Goal: Transaction & Acquisition: Purchase product/service

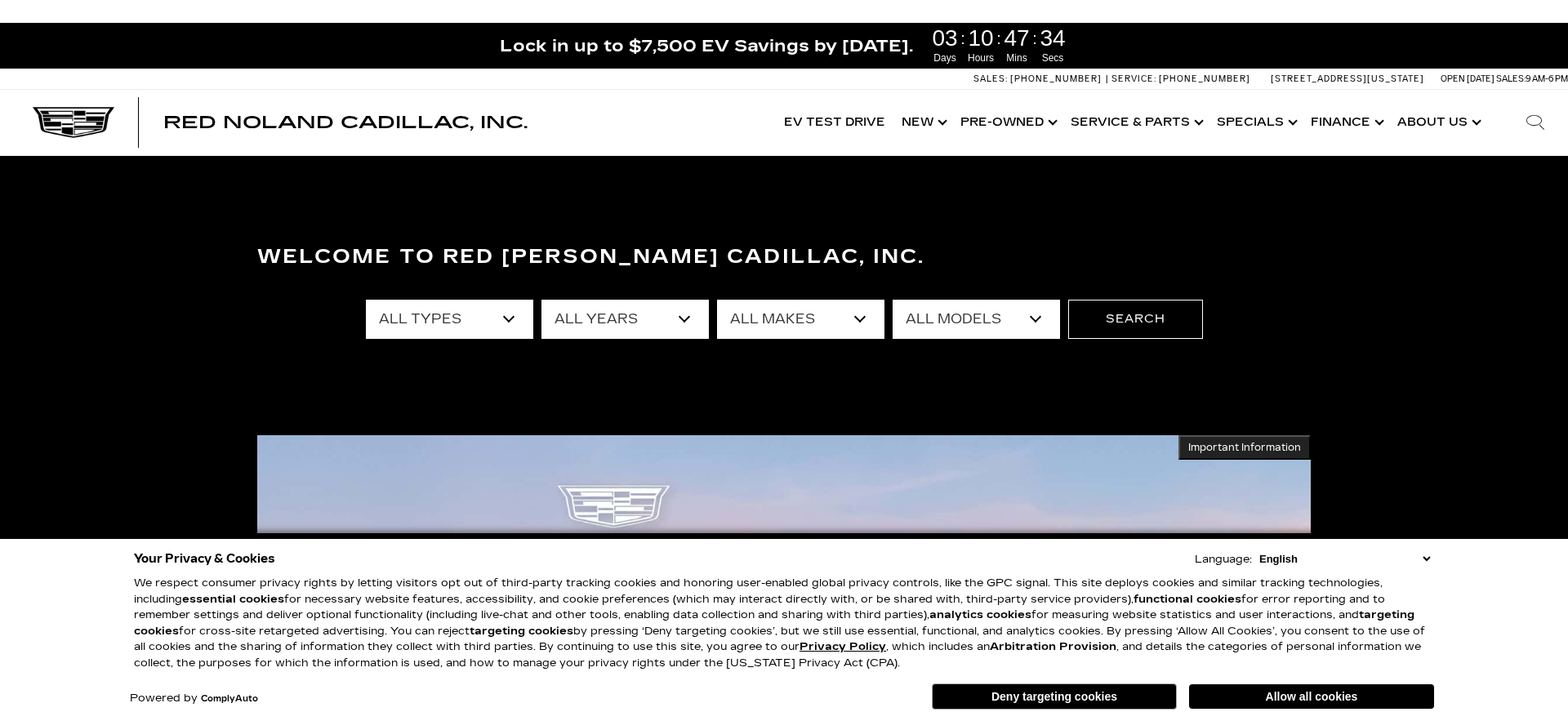
click at [510, 322] on select "All Types New Used Certified Used Demo" at bounding box center [450, 319] width 168 height 39
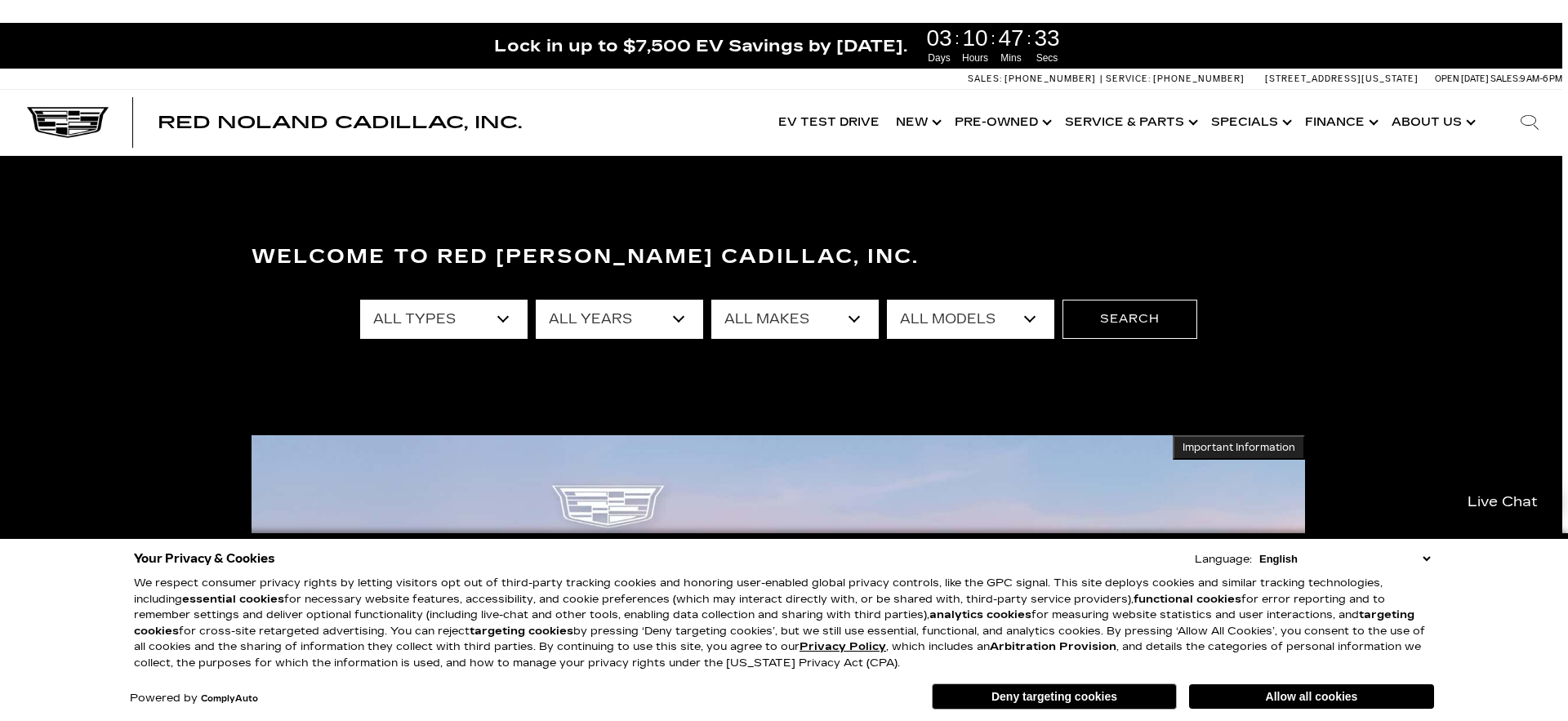
scroll to position [0, 7]
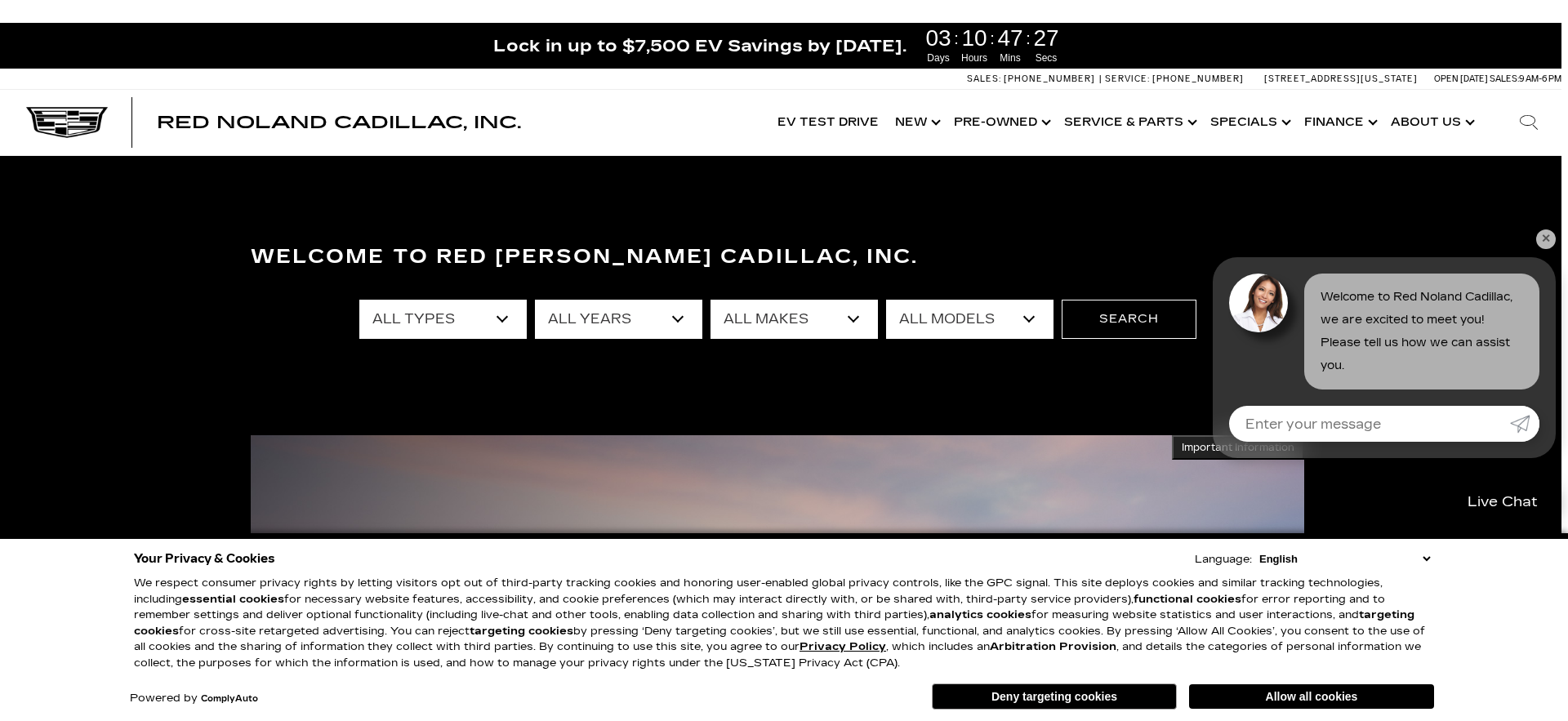
click at [675, 317] on select "All Years 2026 2025 2024 2023 2022 2021 2020 2019 2018 2015 2014 2008" at bounding box center [618, 319] width 168 height 39
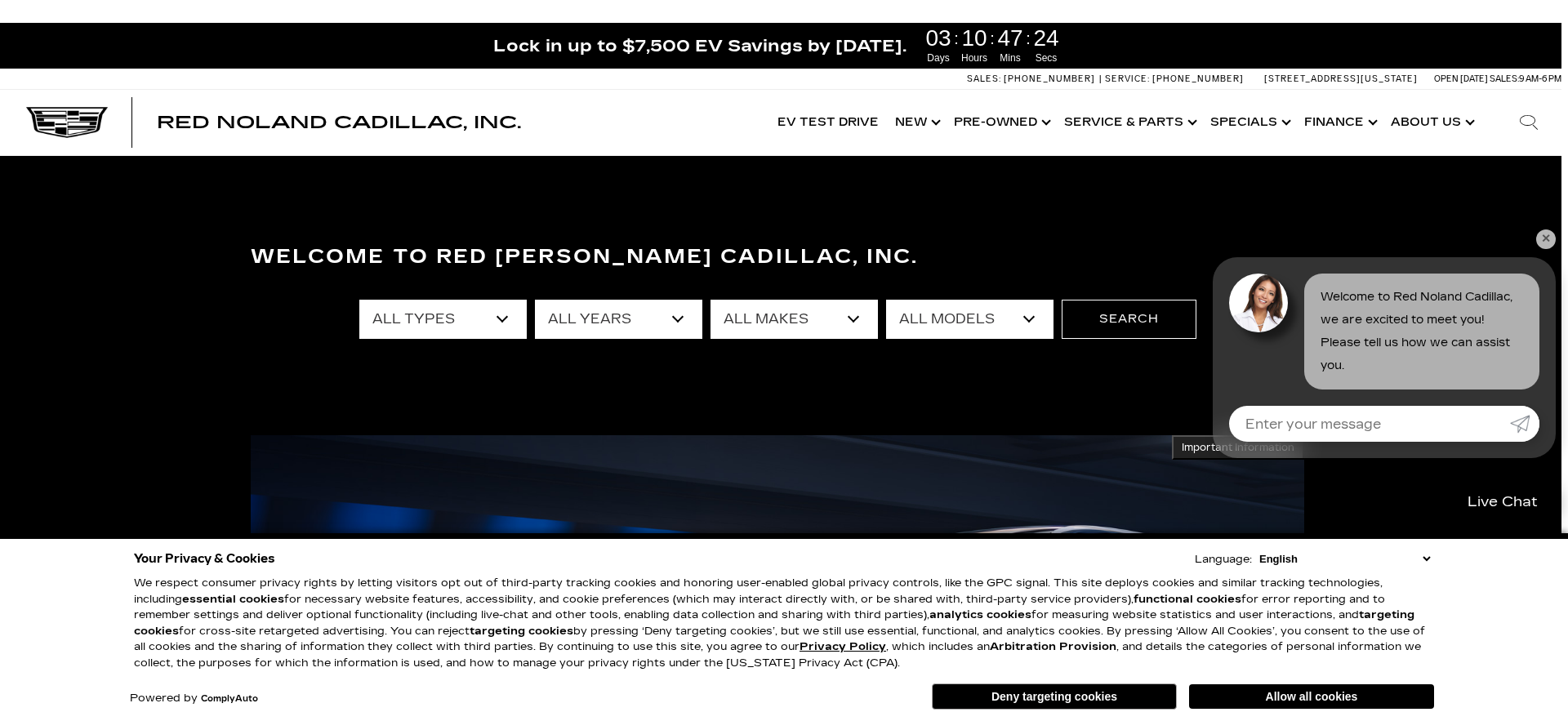
click at [854, 318] on select "All Makes Audi BMW Buick Cadillac Chevrolet Ford Honda Jeep Land Rover Lexus Me…" at bounding box center [794, 319] width 168 height 39
select select "Cadillac"
click at [710, 300] on select "All Makes Audi BMW Buick Cadillac Chevrolet Ford Honda Jeep Land Rover Lexus Me…" at bounding box center [794, 319] width 168 height 39
click at [1036, 319] on select "All Models CT4 CT5 CT5-V Escalade Escalade ESV ESCALADE IQ ESCALADE IQL LYRIQ O…" at bounding box center [969, 319] width 168 height 39
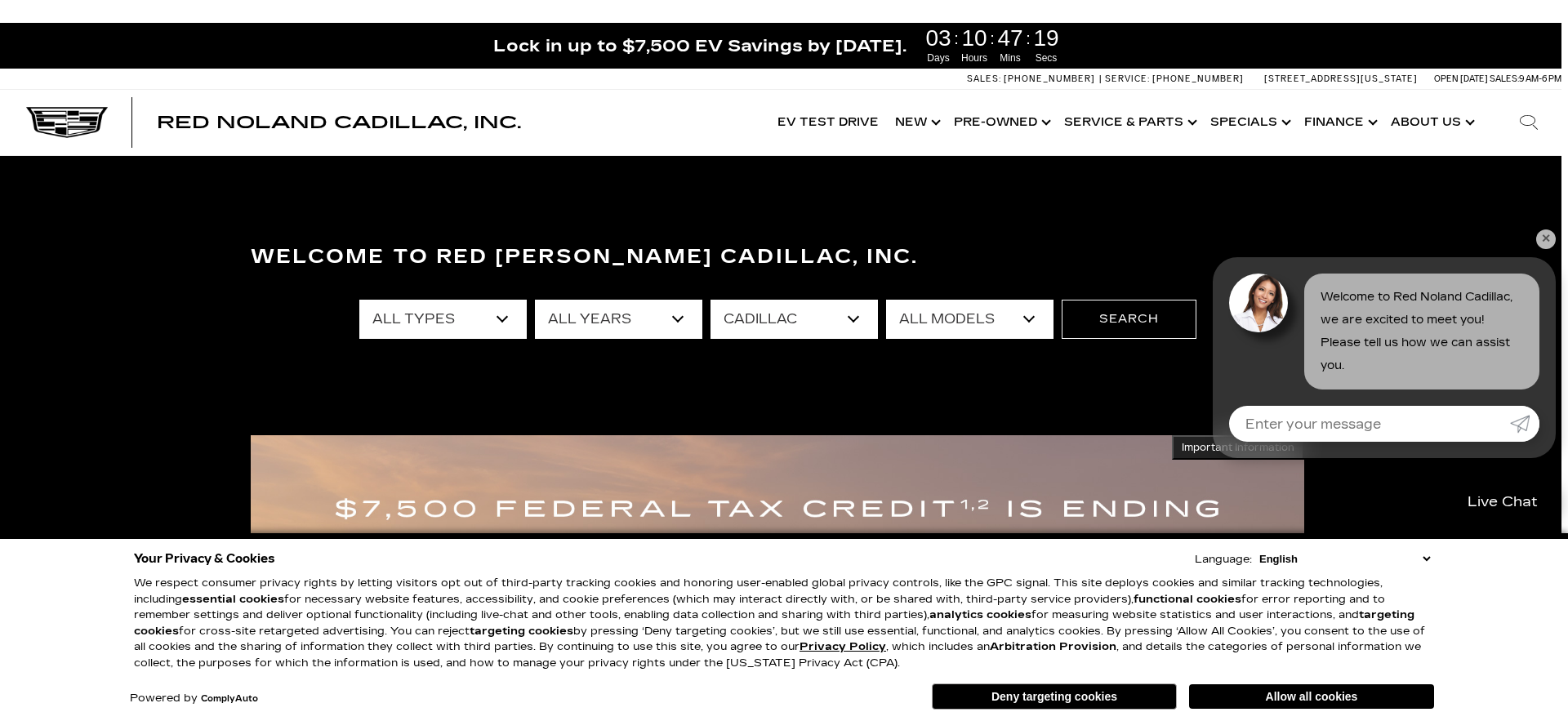
select select "Escalade"
click at [886, 300] on select "All Models CT4 CT5 CT5-V Escalade Escalade ESV ESCALADE IQ ESCALADE IQL LYRIQ O…" at bounding box center [969, 319] width 168 height 39
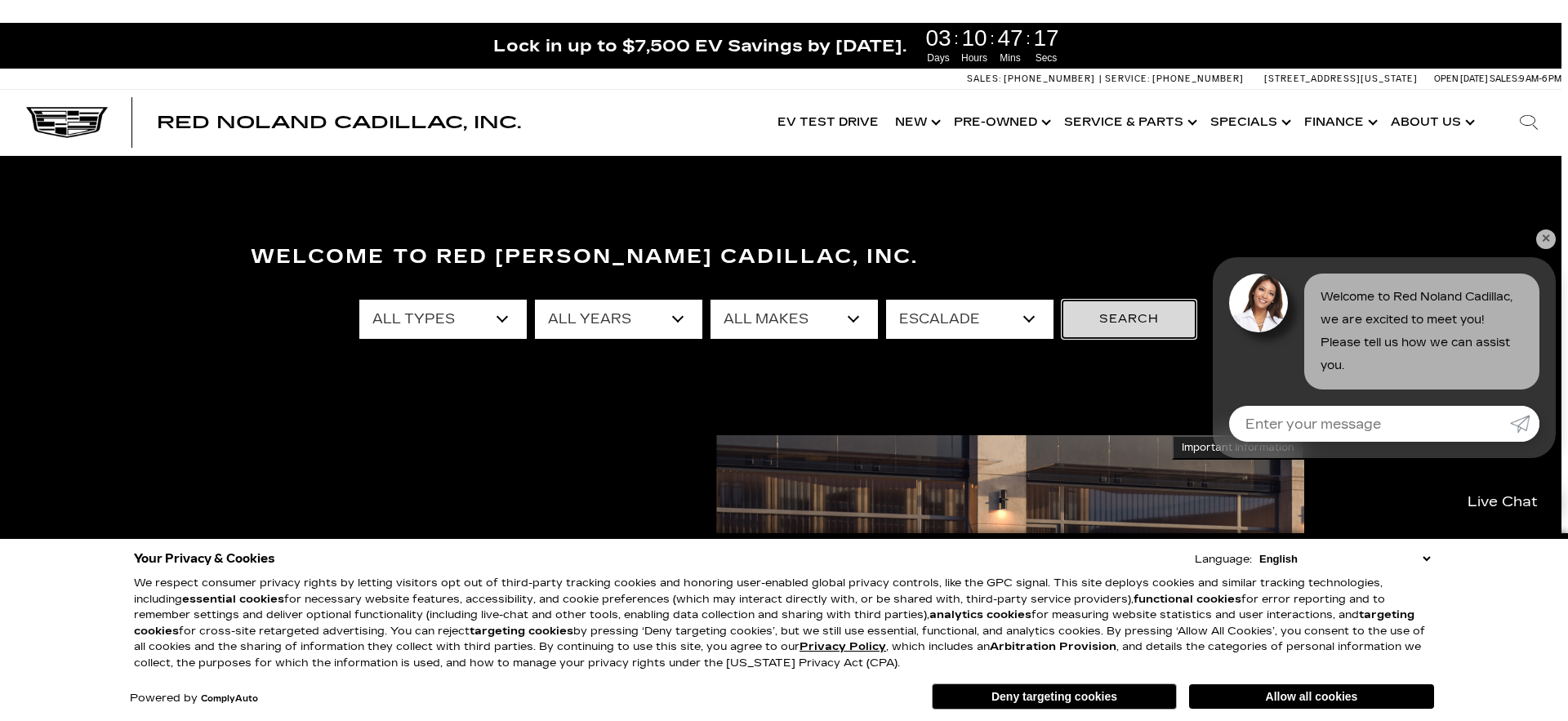
click at [1140, 329] on button "Search" at bounding box center [1129, 319] width 135 height 39
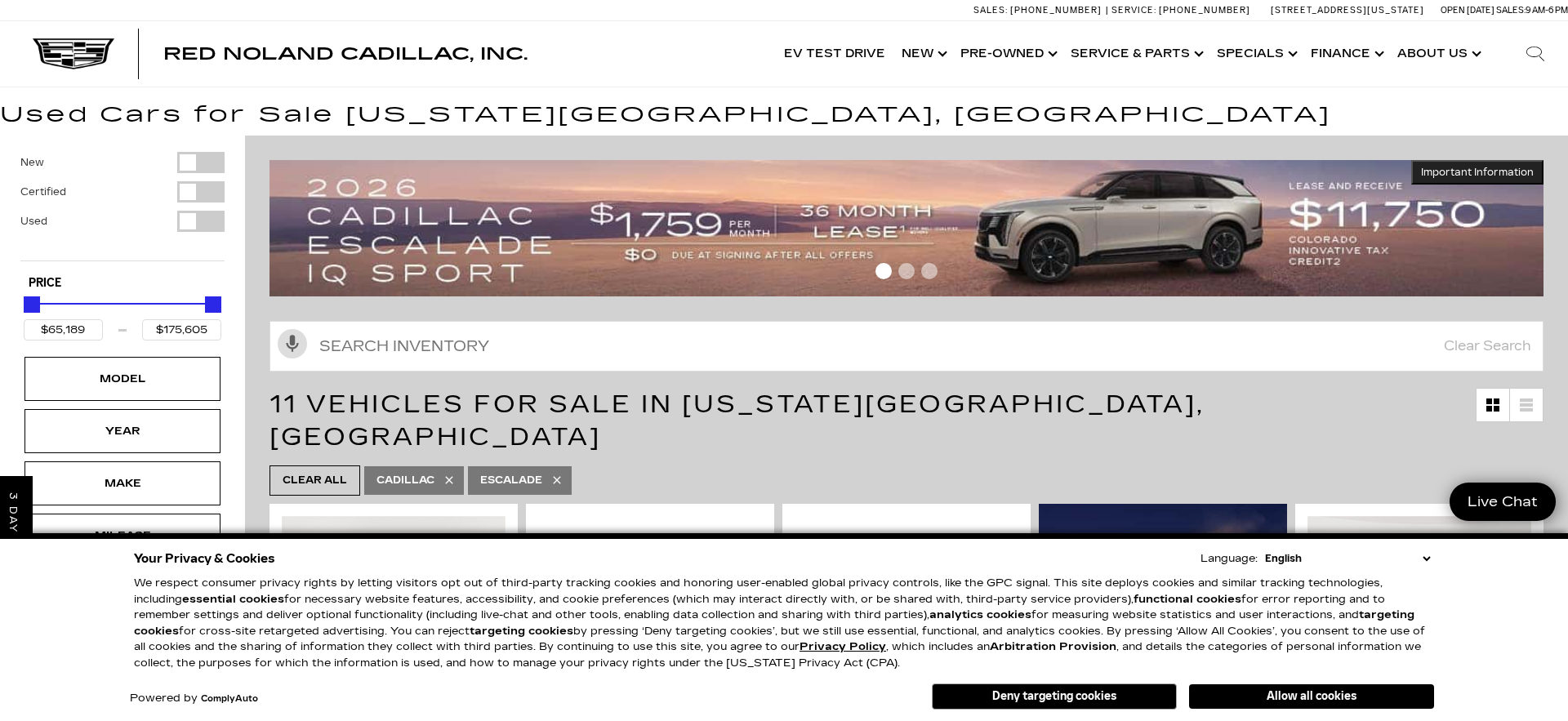
click at [193, 220] on div "Filter by Vehicle Type" at bounding box center [201, 220] width 48 height 21
type input "$65,189"
